Goal: Obtain resource: Obtain resource

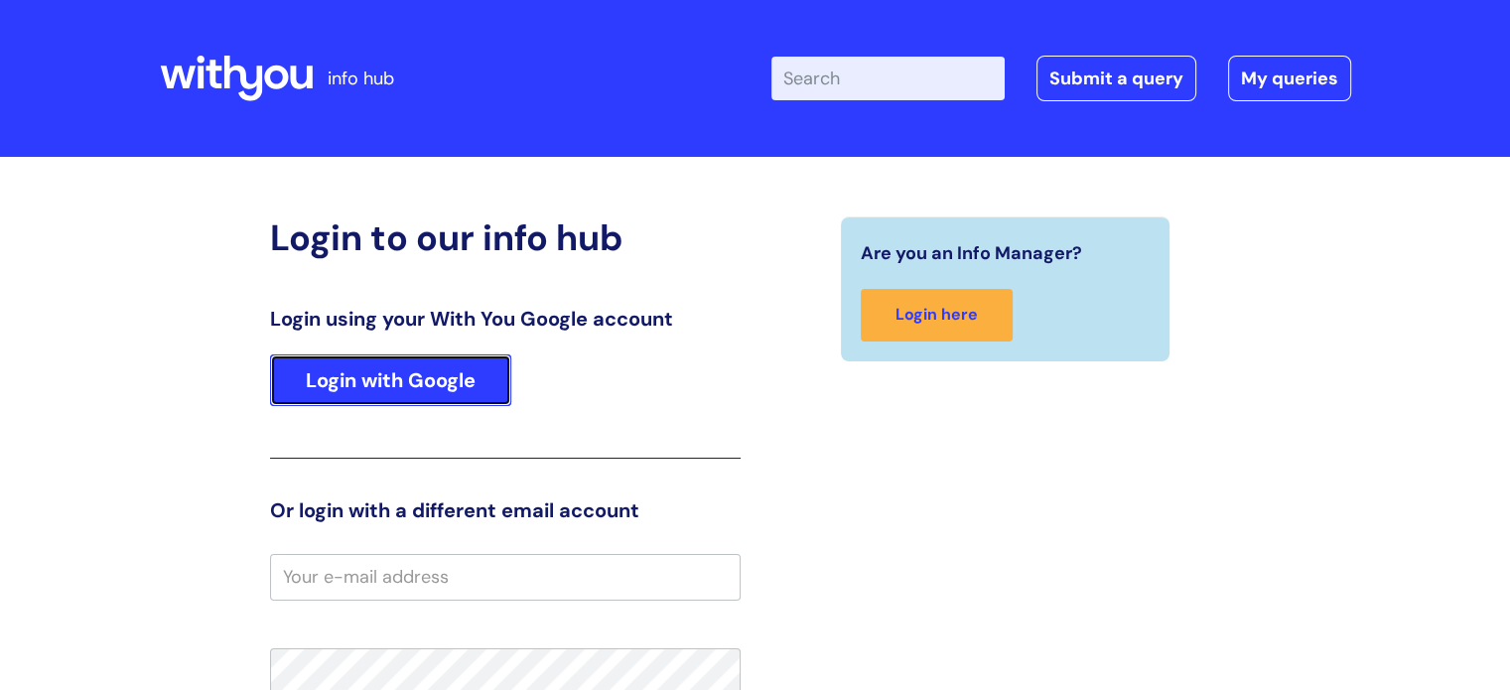
click at [461, 368] on link "Login with Google" at bounding box center [390, 380] width 241 height 52
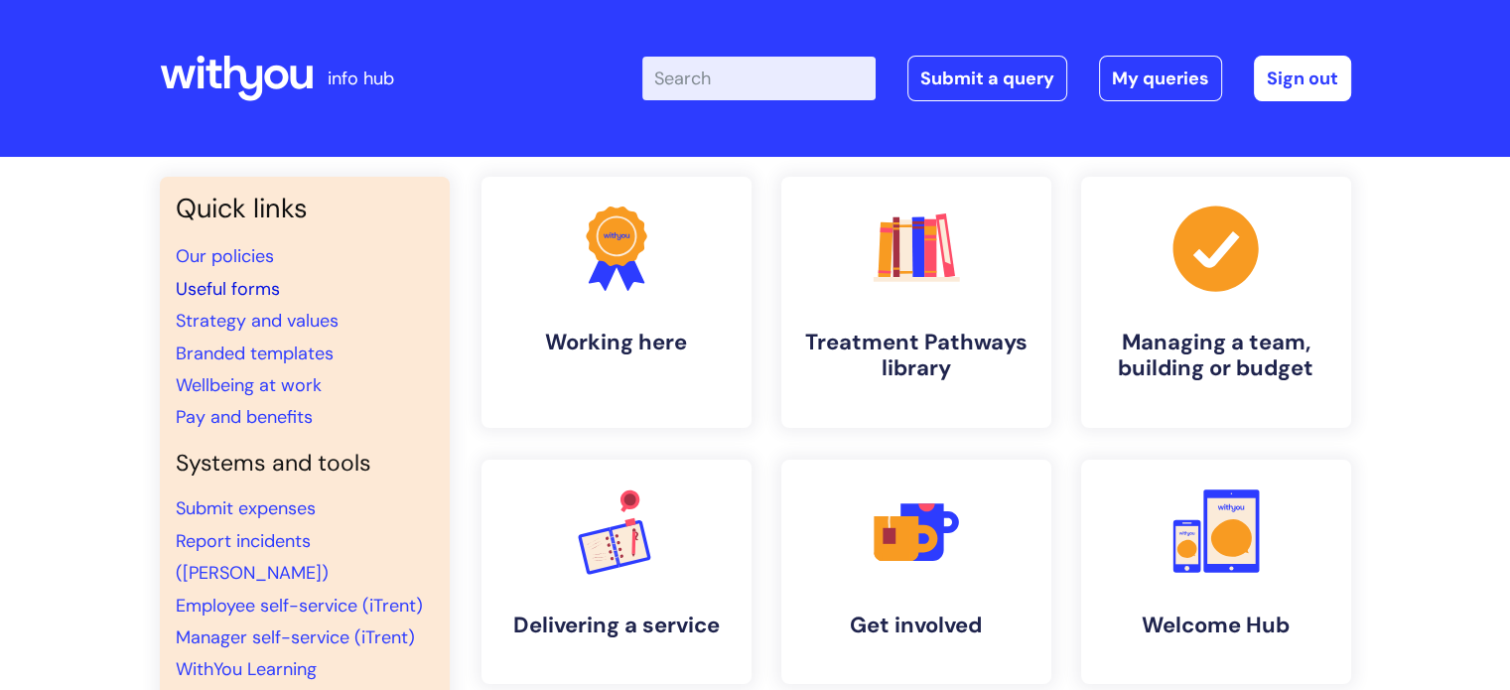
click at [243, 289] on link "Useful forms" at bounding box center [228, 289] width 104 height 24
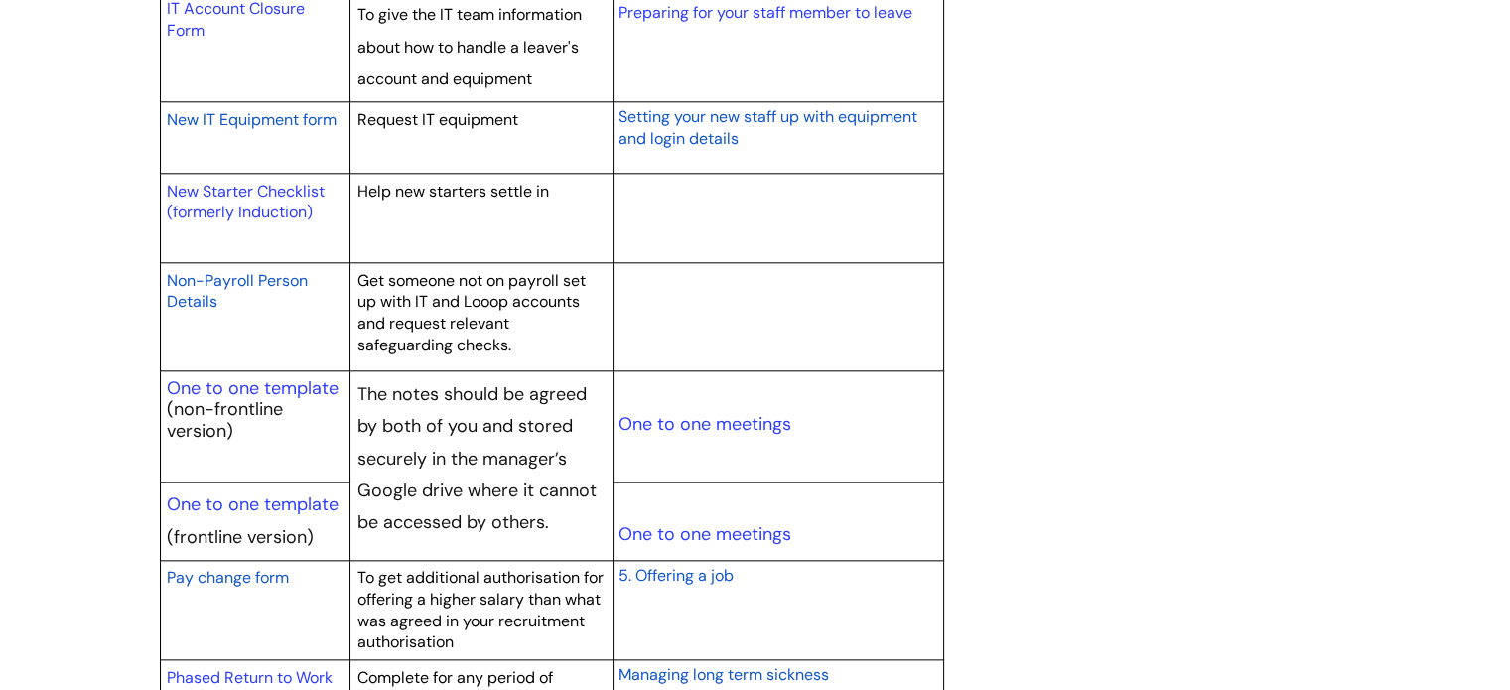
scroll to position [2181, 0]
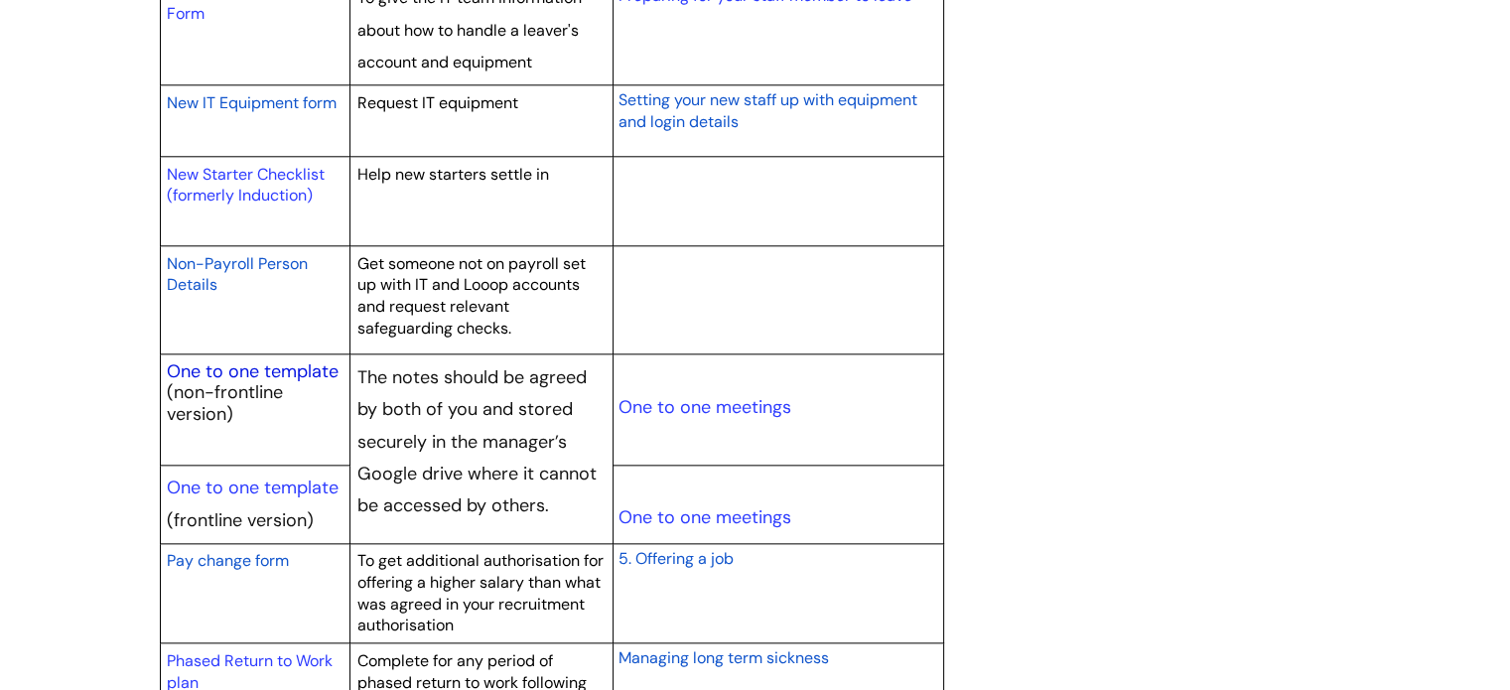
click at [257, 360] on link "One to one template" at bounding box center [253, 371] width 172 height 24
